Goal: Task Accomplishment & Management: Use online tool/utility

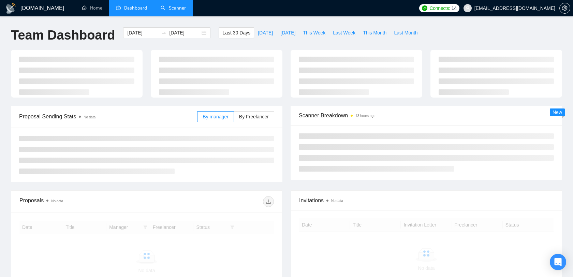
drag, startPoint x: 0, startPoint y: 0, endPoint x: 182, endPoint y: 14, distance: 182.4
click at [182, 11] on link "Scanner" at bounding box center [173, 8] width 25 height 6
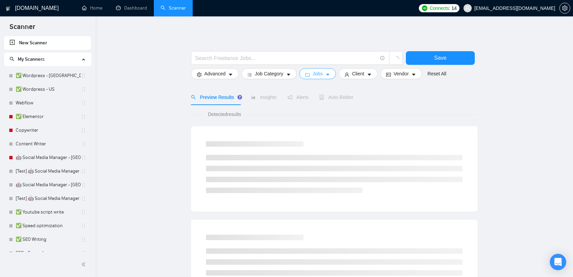
click at [328, 74] on icon "caret-down" at bounding box center [327, 74] width 5 height 5
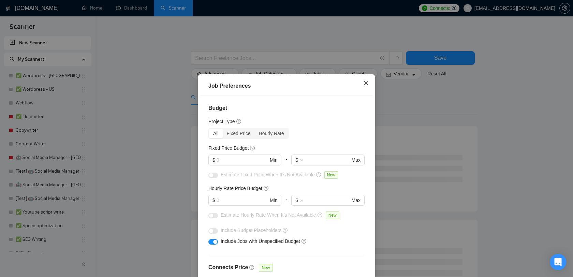
click at [365, 85] on icon "close" at bounding box center [365, 82] width 5 height 5
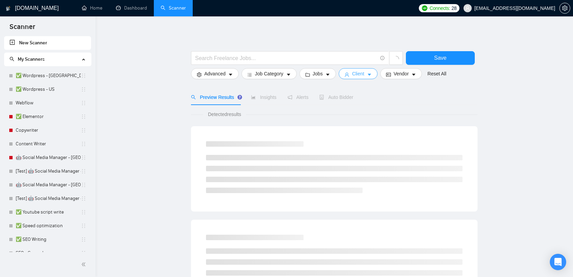
click at [364, 74] on span "Client" at bounding box center [358, 74] width 12 height 8
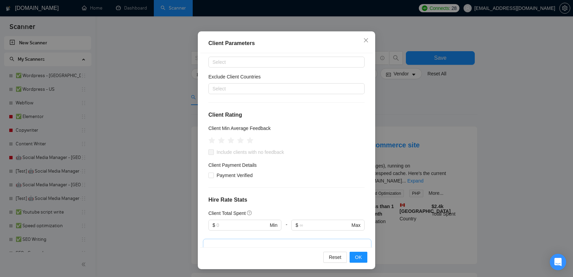
scroll to position [25, 0]
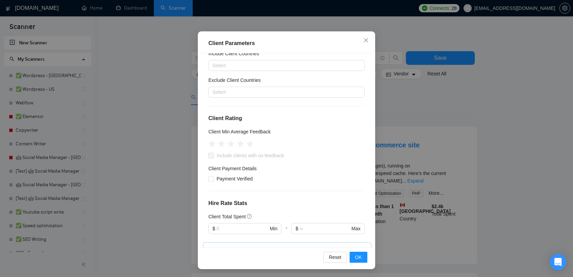
click at [449, 94] on div "Client Parameters Client Location Include Client Countries Select Exclude Clien…" at bounding box center [286, 138] width 573 height 277
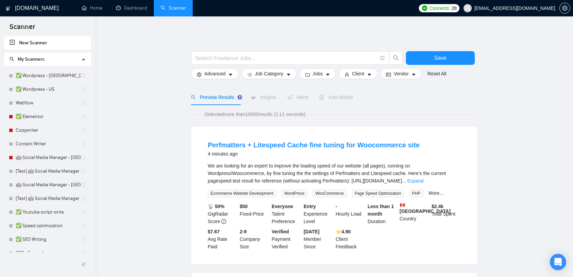
scroll to position [10, 0]
click at [323, 73] on span "Jobs" at bounding box center [318, 74] width 10 height 8
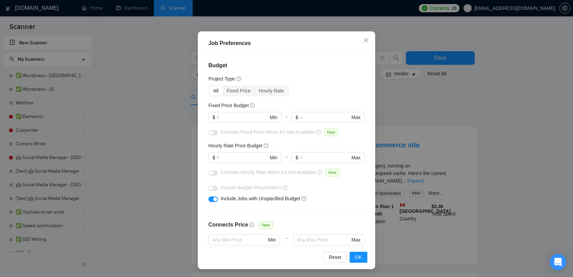
scroll to position [38, 0]
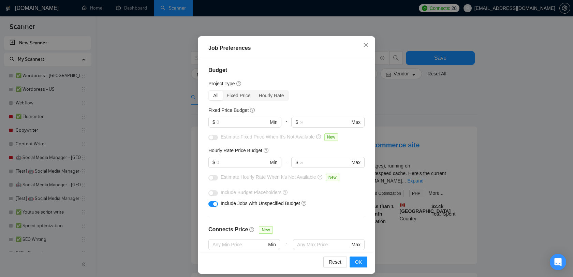
click at [383, 118] on div "Job Preferences Budget Project Type All Fixed Price Hourly Rate Fixed Price Bud…" at bounding box center [286, 138] width 573 height 277
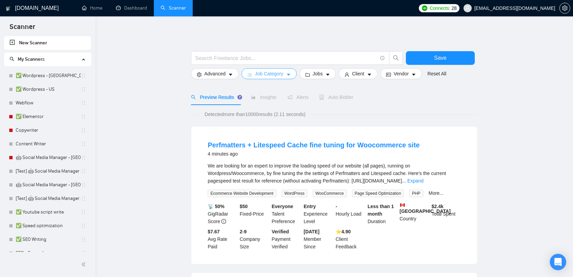
click at [270, 75] on span "Job Category" at bounding box center [269, 74] width 28 height 8
click at [222, 75] on span "Advanced" at bounding box center [214, 74] width 21 height 8
click at [330, 73] on icon "caret-down" at bounding box center [327, 74] width 5 height 5
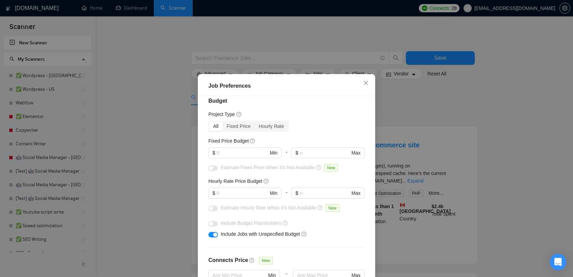
scroll to position [15, 0]
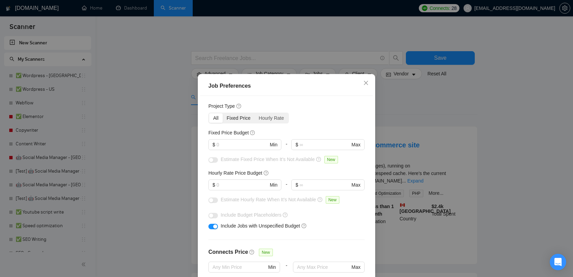
click at [253, 118] on div "Fixed Price" at bounding box center [239, 118] width 32 height 10
click at [223, 113] on input "Fixed Price" at bounding box center [223, 113] width 0 height 0
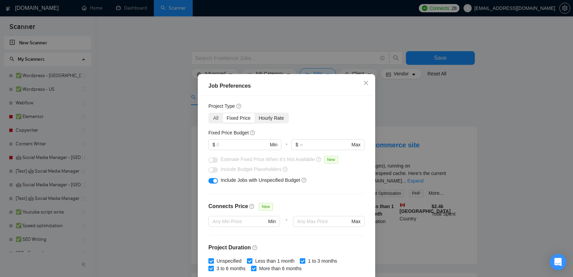
click at [275, 117] on div "Hourly Rate" at bounding box center [271, 118] width 33 height 10
click at [255, 113] on input "Hourly Rate" at bounding box center [255, 113] width 0 height 0
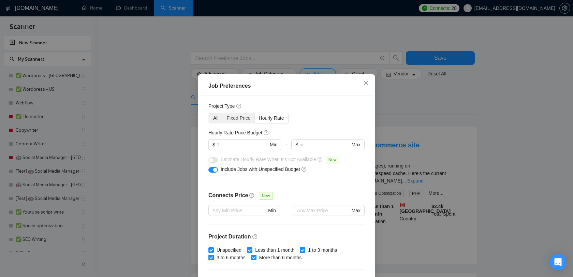
click at [220, 119] on div "All" at bounding box center [216, 118] width 14 height 10
click at [209, 113] on input "All" at bounding box center [209, 113] width 0 height 0
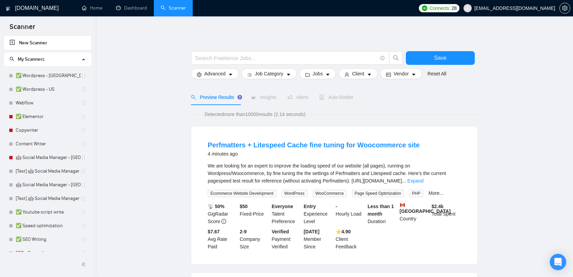
scroll to position [10, 0]
click at [367, 74] on button "Client" at bounding box center [358, 73] width 39 height 11
click at [405, 75] on span "Vendor" at bounding box center [401, 74] width 15 height 8
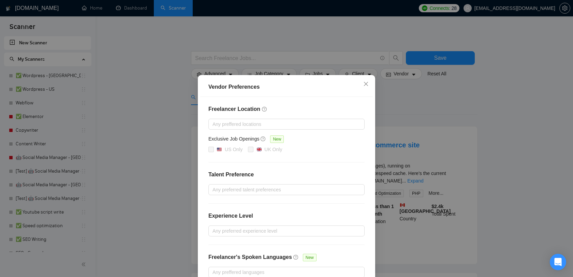
scroll to position [39, 0]
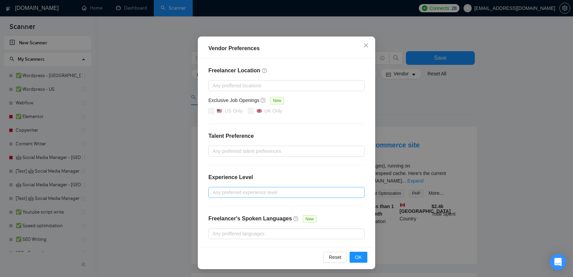
click at [262, 191] on div at bounding box center [283, 192] width 146 height 8
click at [274, 149] on div at bounding box center [283, 151] width 146 height 8
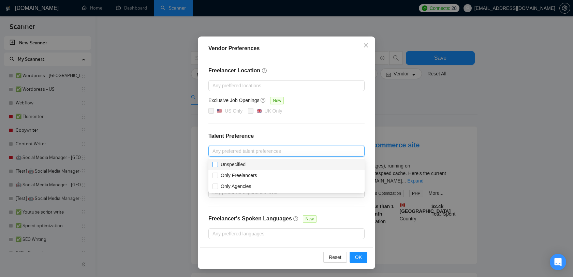
click at [217, 165] on span at bounding box center [214, 164] width 5 height 5
click at [217, 165] on input "Unspecified" at bounding box center [214, 164] width 5 height 5
click at [215, 162] on input "Unspecified" at bounding box center [214, 164] width 5 height 5
checkbox input "true"
click at [216, 185] on input "Only Agencies" at bounding box center [214, 185] width 5 height 5
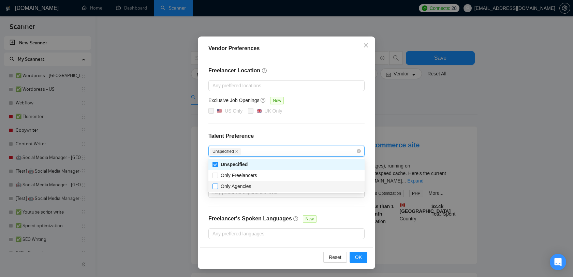
checkbox input "true"
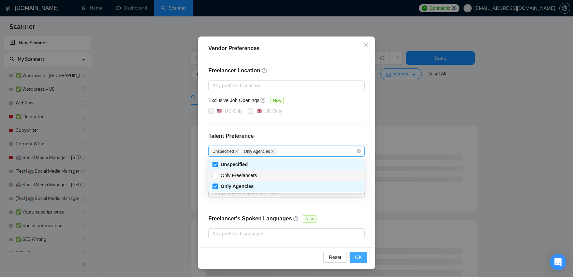
click at [354, 256] on button "OK" at bounding box center [359, 257] width 18 height 11
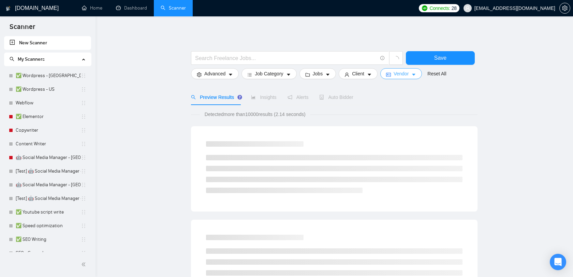
scroll to position [0, 0]
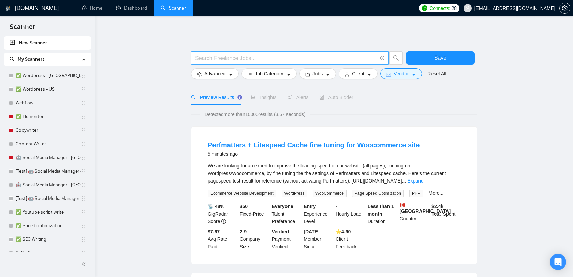
click at [327, 60] on input "text" at bounding box center [286, 58] width 182 height 9
type input "reac"
type input "python | django"
click at [438, 57] on span "Save" at bounding box center [440, 58] width 12 height 9
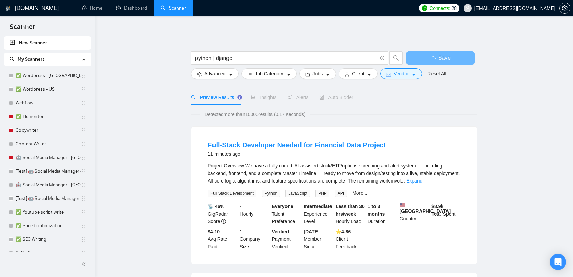
click at [268, 97] on span "Insights" at bounding box center [263, 96] width 25 height 5
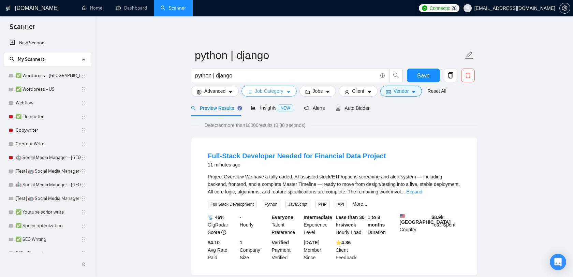
click at [283, 94] on span "Job Category" at bounding box center [269, 91] width 28 height 8
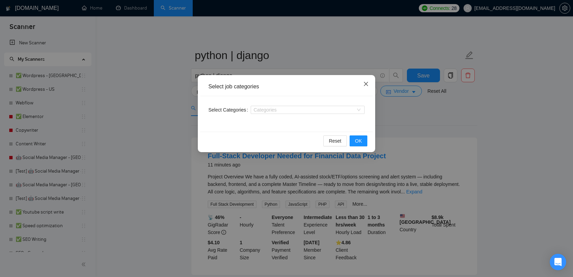
click at [366, 84] on icon "close" at bounding box center [366, 84] width 4 height 4
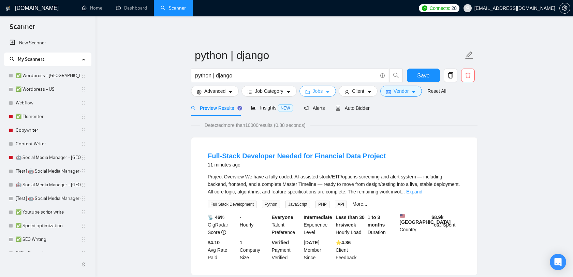
click at [325, 93] on button "Jobs" at bounding box center [317, 91] width 37 height 11
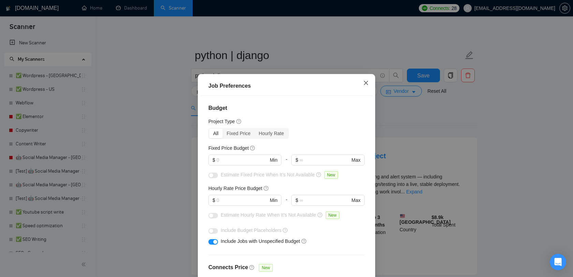
click at [365, 80] on icon "close" at bounding box center [365, 82] width 5 height 5
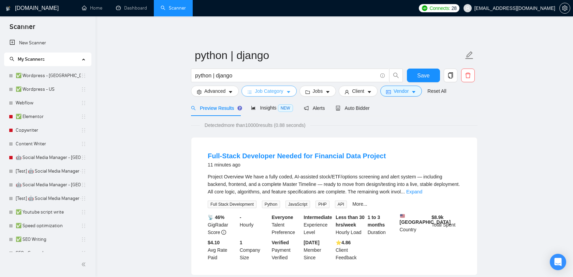
click at [262, 96] on button "Job Category" at bounding box center [268, 91] width 55 height 11
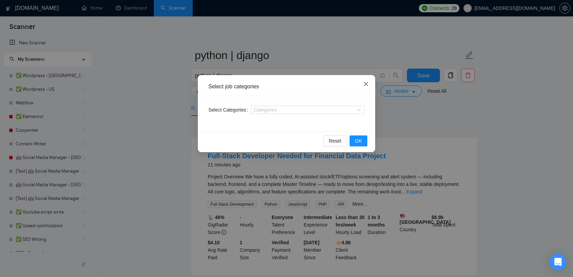
click at [368, 82] on icon "close" at bounding box center [365, 83] width 5 height 5
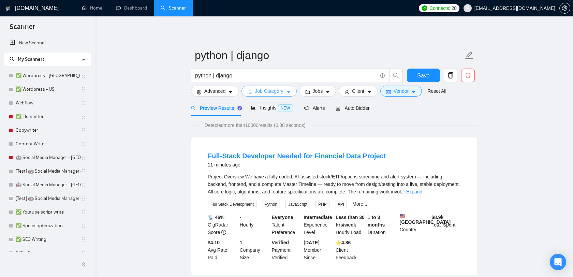
click at [283, 92] on span "Job Category" at bounding box center [269, 91] width 28 height 8
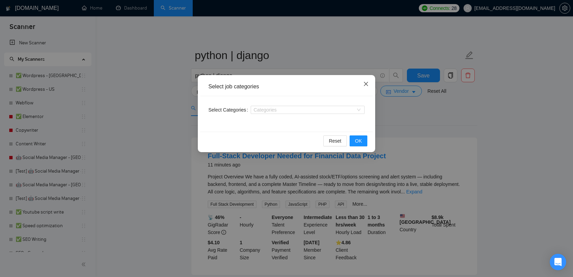
click at [365, 81] on span "Close" at bounding box center [366, 84] width 18 height 18
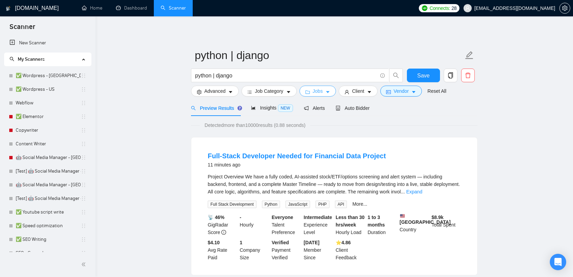
click at [322, 92] on span "Jobs" at bounding box center [318, 91] width 10 height 8
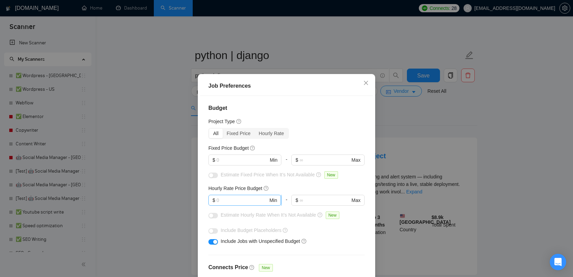
click at [255, 199] on input "text" at bounding box center [243, 200] width 52 height 8
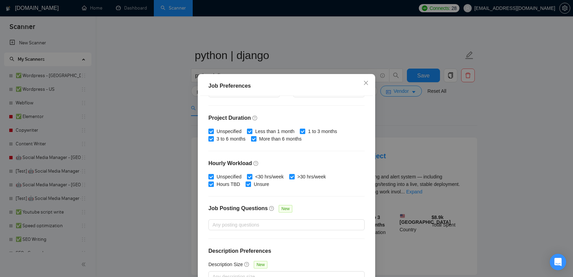
scroll to position [43, 0]
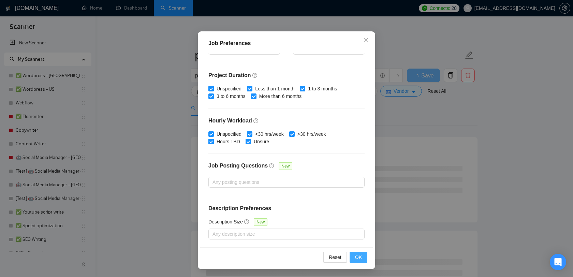
type input "30"
click at [355, 259] on span "OK" at bounding box center [358, 257] width 7 height 8
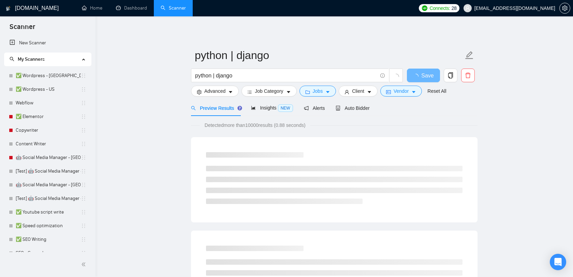
scroll to position [10, 0]
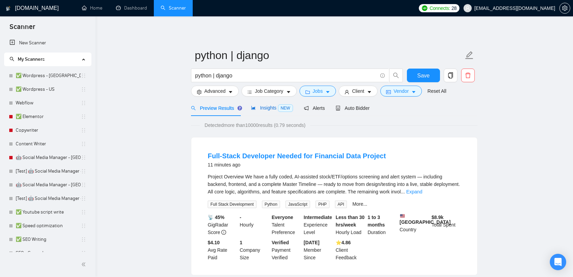
click at [270, 112] on div "Insights NEW" at bounding box center [272, 108] width 42 height 8
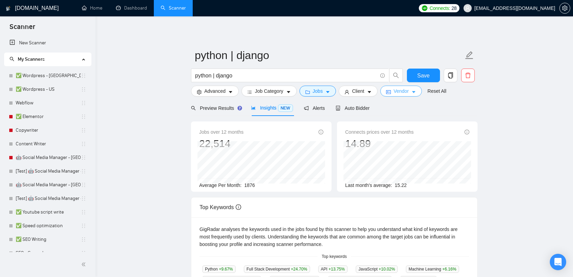
click at [405, 94] on span "Vendor" at bounding box center [401, 91] width 15 height 8
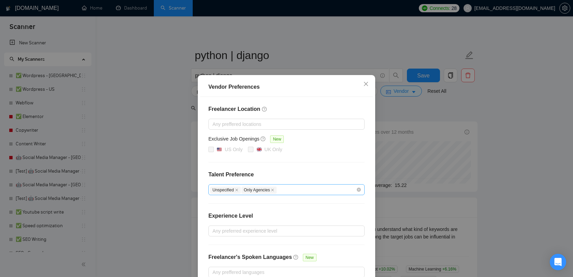
scroll to position [39, 0]
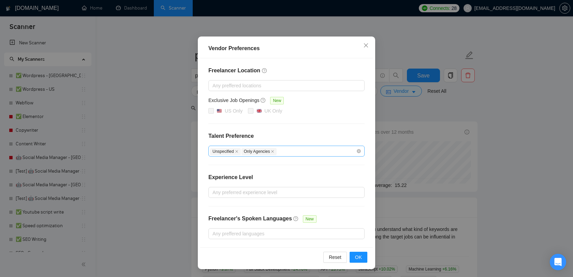
click at [310, 154] on div "Unspecified Only Agencies" at bounding box center [283, 151] width 146 height 8
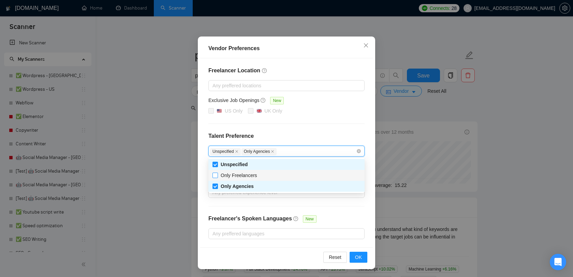
click at [241, 175] on span "Only Freelancers" at bounding box center [239, 175] width 36 height 5
click at [217, 175] on input "Only Freelancers" at bounding box center [214, 175] width 5 height 5
checkbox input "true"
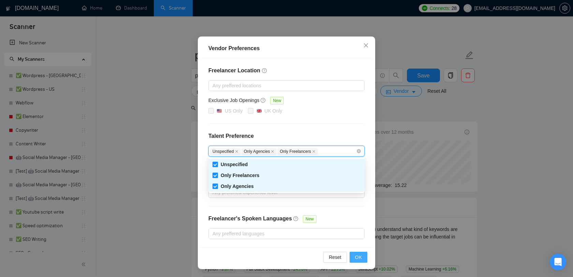
click at [361, 258] on span "OK" at bounding box center [358, 257] width 7 height 8
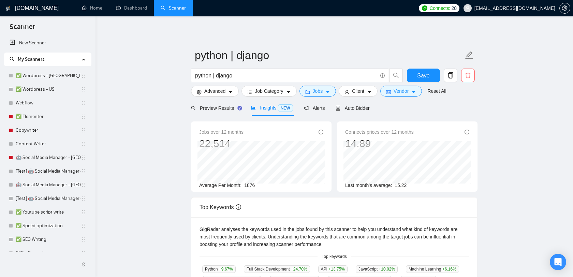
scroll to position [4, 0]
click at [395, 92] on button "Vendor" at bounding box center [401, 91] width 42 height 11
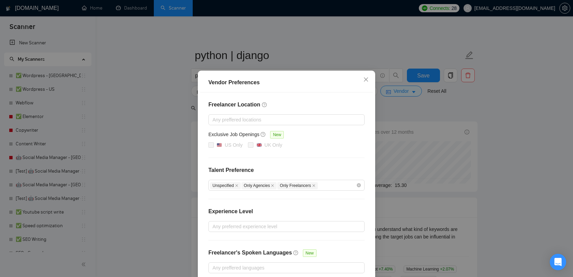
scroll to position [39, 0]
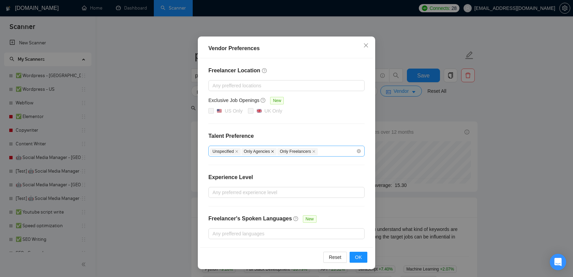
click at [274, 153] on span at bounding box center [272, 152] width 3 height 4
click at [238, 150] on icon "close" at bounding box center [236, 151] width 3 height 3
click at [359, 254] on span "OK" at bounding box center [358, 257] width 7 height 8
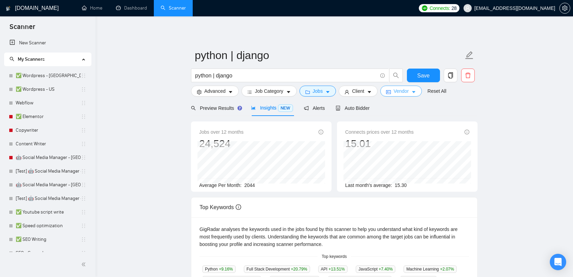
scroll to position [0, 0]
click at [413, 91] on button "Vendor" at bounding box center [401, 91] width 42 height 11
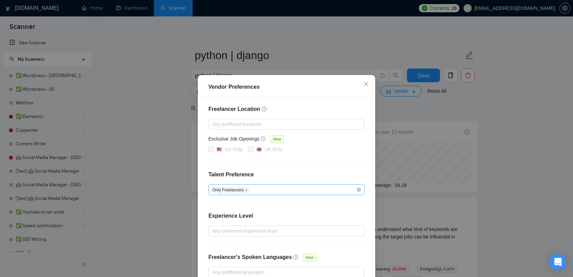
click at [467, 111] on div "Vendor Preferences Freelancer Location Any preffered locations Exclusive Job Op…" at bounding box center [286, 138] width 573 height 277
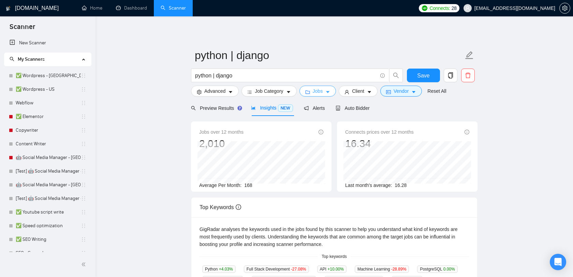
click at [320, 91] on span "Jobs" at bounding box center [318, 91] width 10 height 8
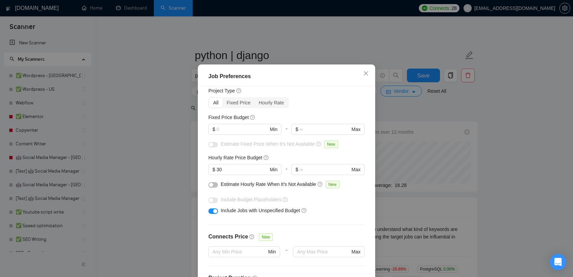
scroll to position [20, 0]
click at [367, 76] on icon "close" at bounding box center [365, 73] width 5 height 5
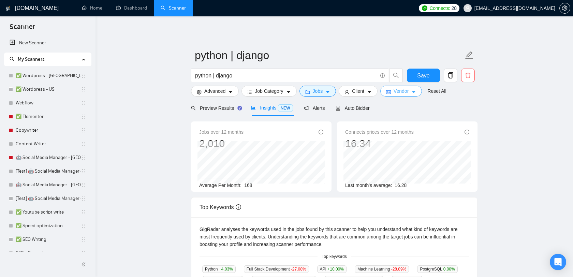
click at [401, 93] on span "Vendor" at bounding box center [401, 91] width 15 height 8
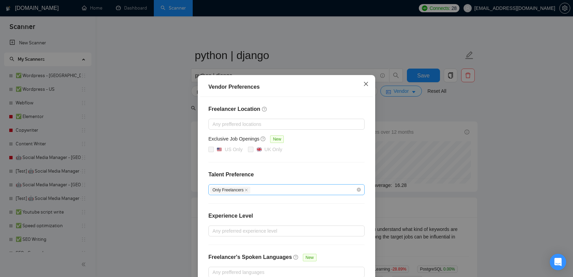
click at [364, 85] on icon "close" at bounding box center [365, 83] width 5 height 5
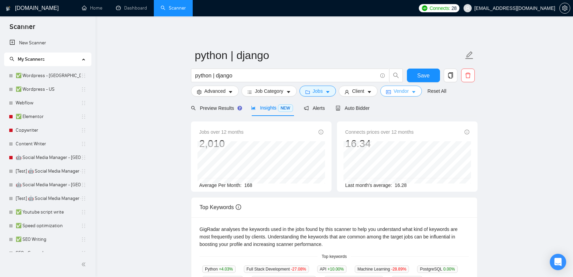
click at [407, 91] on span "Vendor" at bounding box center [401, 91] width 15 height 8
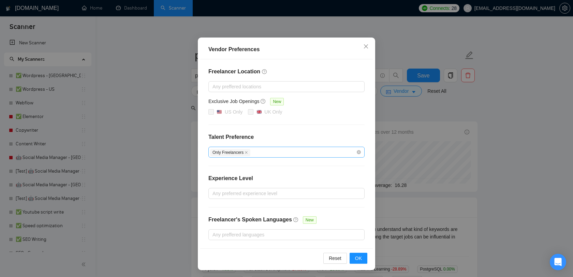
scroll to position [38, 0]
click at [248, 152] on icon "close" at bounding box center [246, 152] width 3 height 3
checkbox input "false"
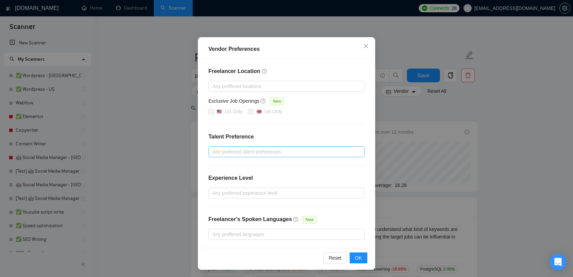
click at [241, 150] on div at bounding box center [283, 152] width 146 height 8
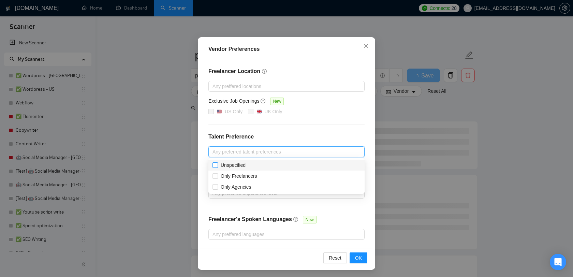
click at [216, 165] on input "Unspecified" at bounding box center [214, 164] width 5 height 5
checkbox input "true"
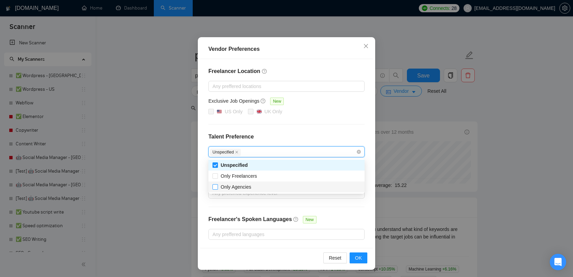
click at [214, 188] on input "Only Agencies" at bounding box center [214, 186] width 5 height 5
checkbox input "true"
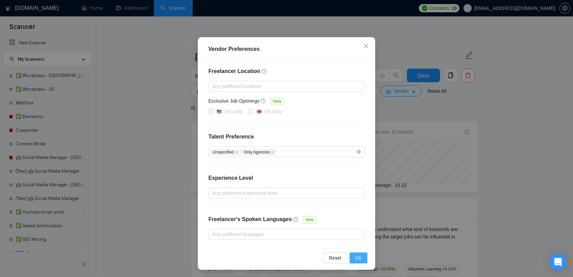
click at [357, 260] on span "OK" at bounding box center [358, 258] width 7 height 8
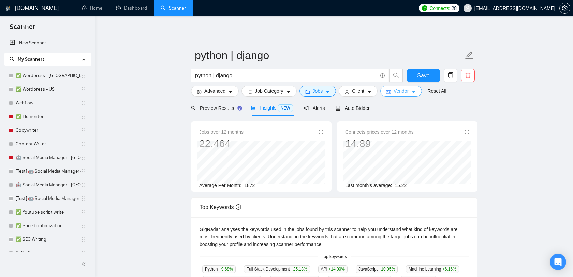
scroll to position [0, 0]
click at [403, 91] on span "Vendor" at bounding box center [401, 91] width 15 height 8
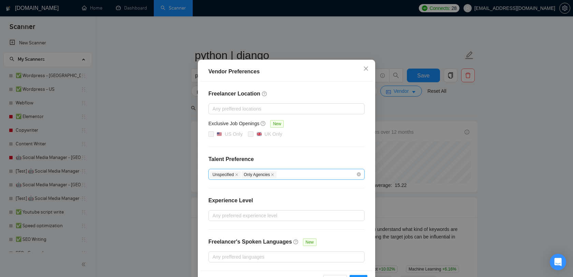
scroll to position [22, 0]
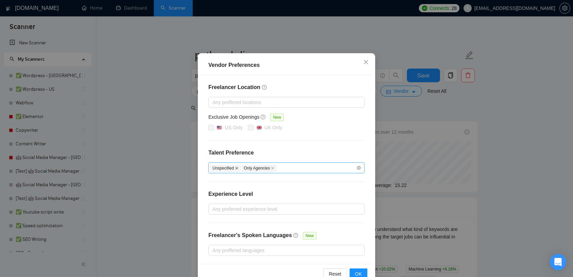
click at [238, 169] on icon "close" at bounding box center [236, 167] width 3 height 3
click at [239, 169] on span "Only Agencies" at bounding box center [227, 168] width 35 height 7
click at [240, 169] on span "Only Agencies" at bounding box center [227, 168] width 35 height 7
click at [241, 168] on icon "close" at bounding box center [241, 167] width 3 height 3
checkbox input "false"
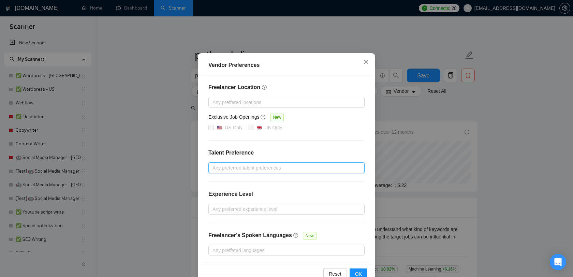
checkbox input "false"
click at [246, 168] on div at bounding box center [283, 168] width 146 height 8
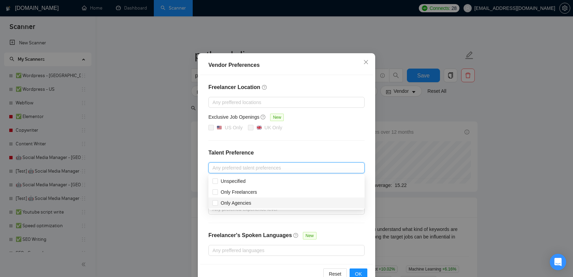
click at [338, 170] on div at bounding box center [283, 168] width 146 height 8
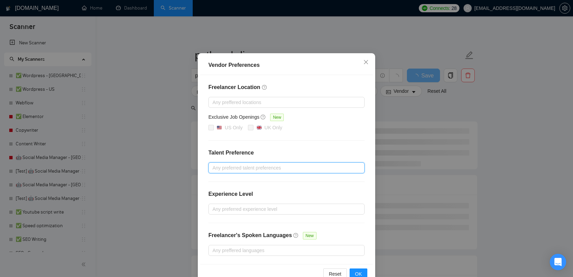
click at [265, 169] on div at bounding box center [283, 168] width 146 height 8
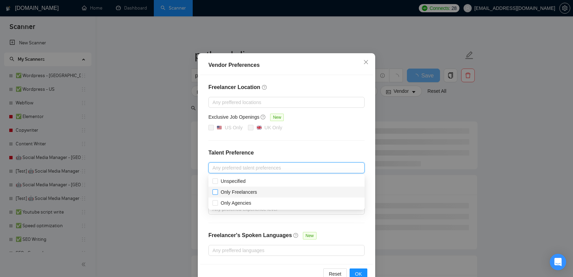
click at [243, 192] on span "Only Freelancers" at bounding box center [239, 191] width 36 height 5
click at [217, 192] on input "Only Freelancers" at bounding box center [214, 191] width 5 height 5
checkbox input "true"
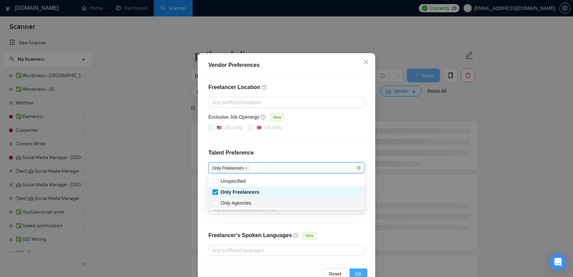
click at [357, 271] on span "OK" at bounding box center [358, 274] width 7 height 8
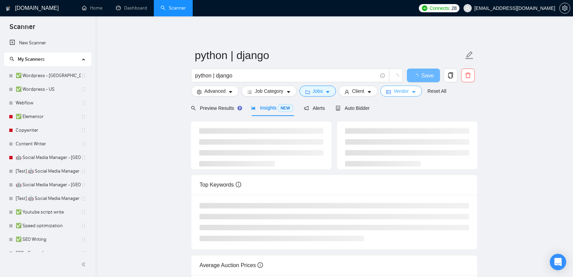
scroll to position [0, 0]
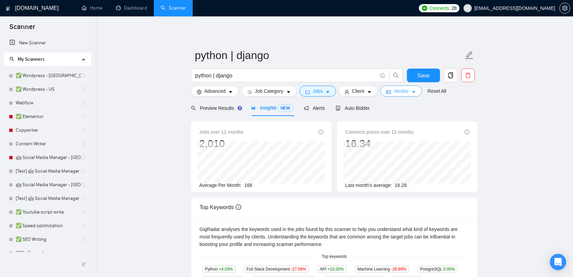
click at [404, 92] on span "Vendor" at bounding box center [401, 91] width 15 height 8
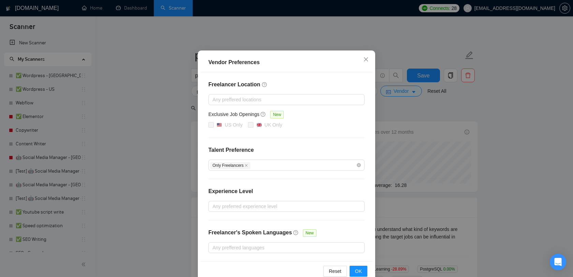
scroll to position [39, 0]
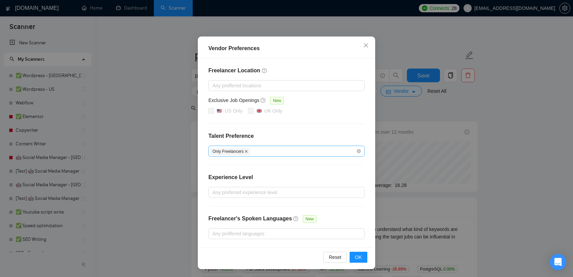
click at [248, 152] on icon "close" at bounding box center [246, 151] width 3 height 3
checkbox input "false"
click at [243, 152] on div at bounding box center [283, 151] width 146 height 8
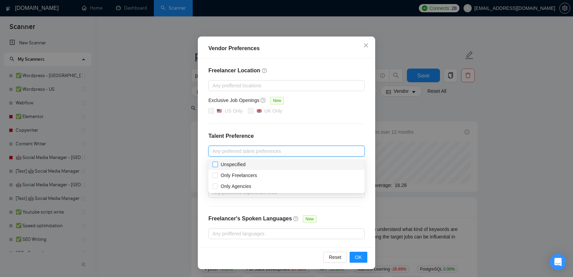
click at [218, 163] on span "Unspecified" at bounding box center [233, 165] width 30 height 8
click at [217, 163] on input "Unspecified" at bounding box center [214, 164] width 5 height 5
click at [217, 166] on input "Unspecified" at bounding box center [214, 164] width 5 height 5
checkbox input "true"
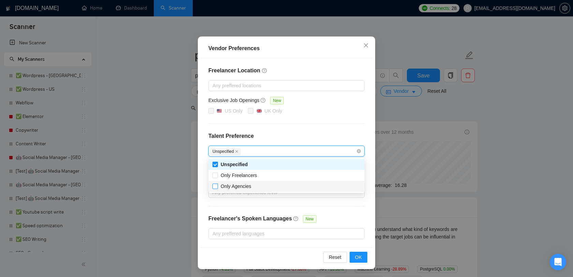
click at [215, 185] on input "Only Agencies" at bounding box center [214, 185] width 5 height 5
checkbox input "true"
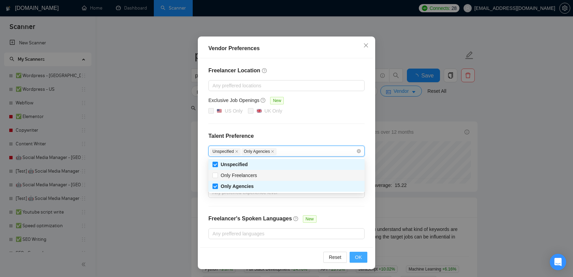
click at [361, 257] on span "OK" at bounding box center [358, 257] width 7 height 8
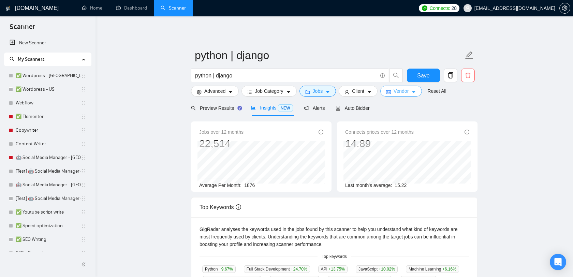
scroll to position [0, 0]
